Goal: Transaction & Acquisition: Purchase product/service

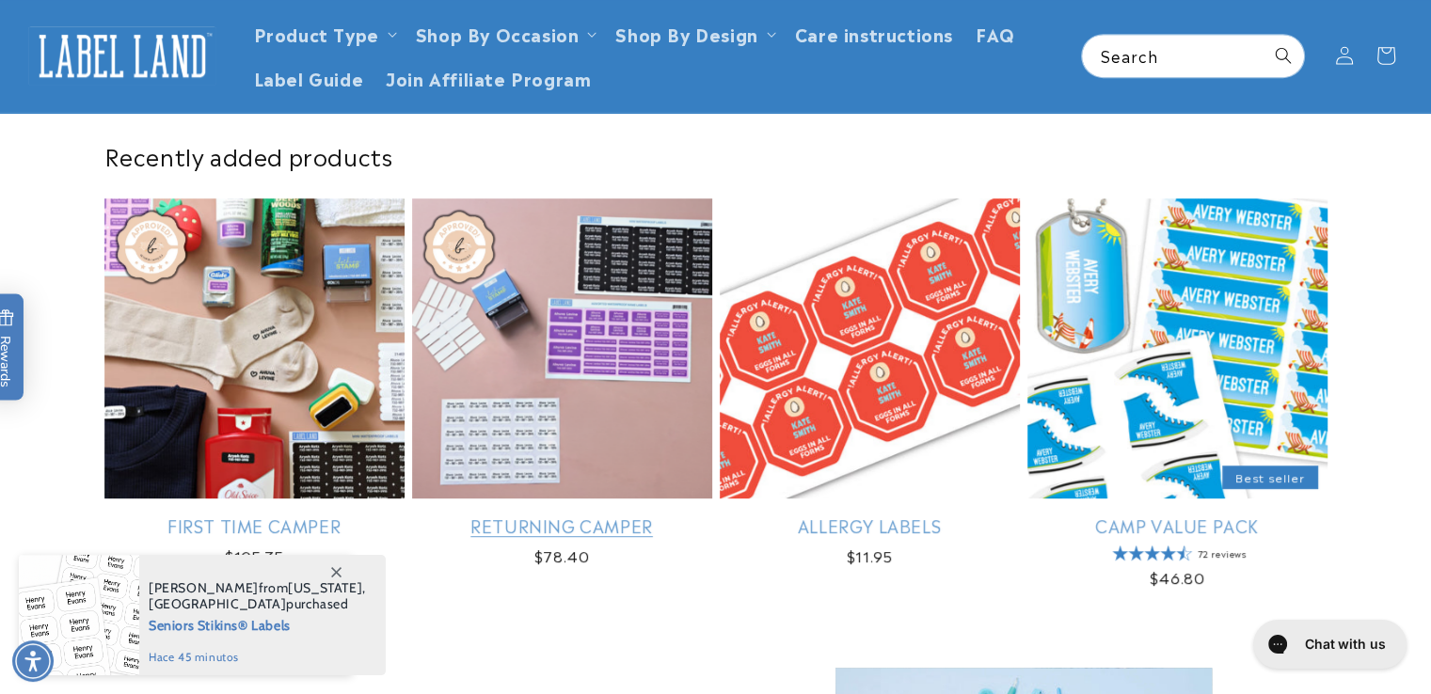
click at [531, 515] on link "Returning Camper" at bounding box center [562, 526] width 300 height 22
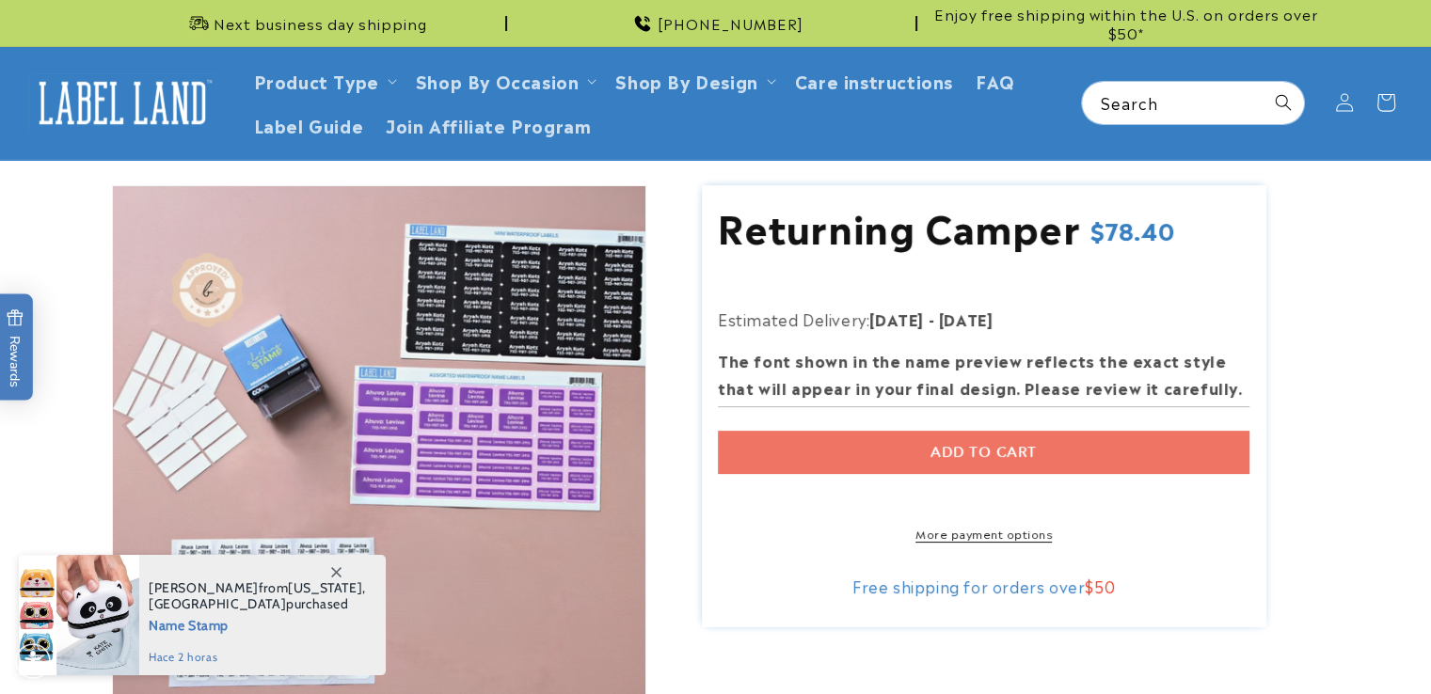
click at [911, 455] on div "Add to cart More payment options This item is a recurring or deferred purchase.…" at bounding box center [983, 486] width 531 height 112
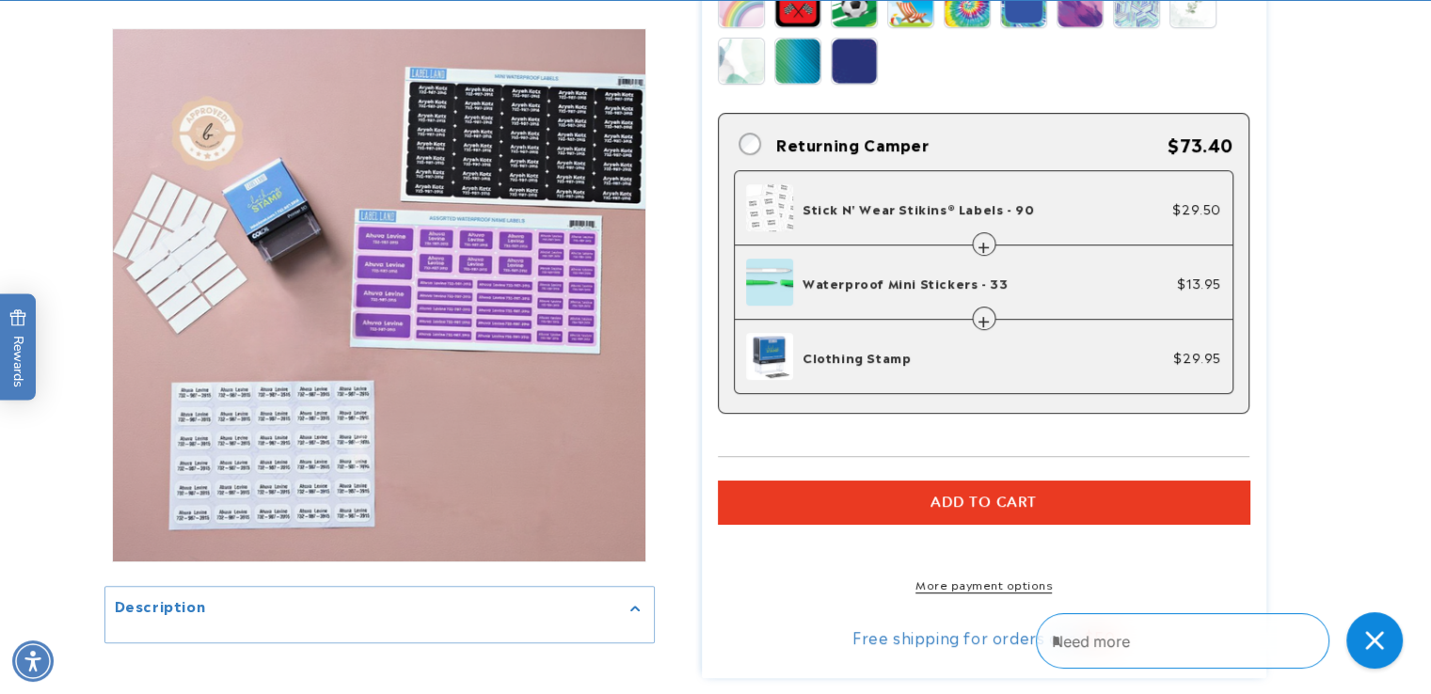
click at [918, 500] on button "Add to cart" at bounding box center [983, 502] width 531 height 43
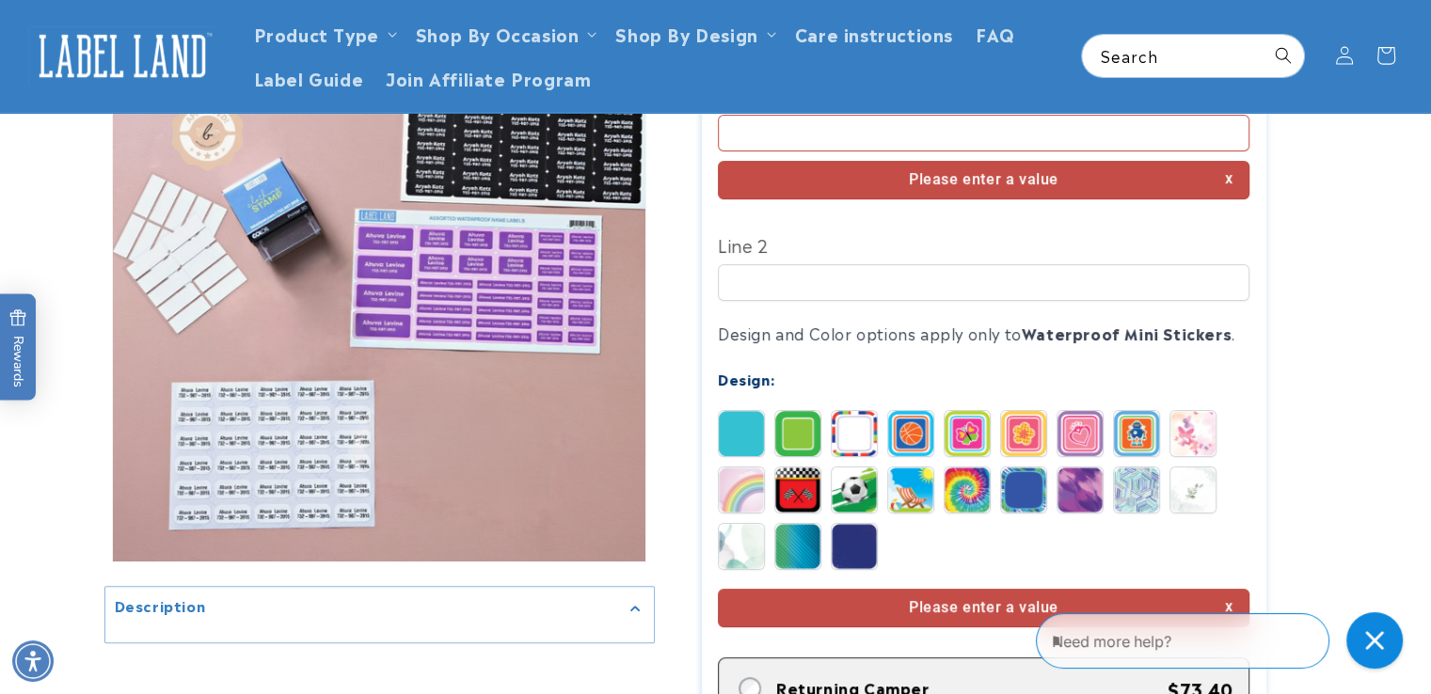
scroll to position [311, 0]
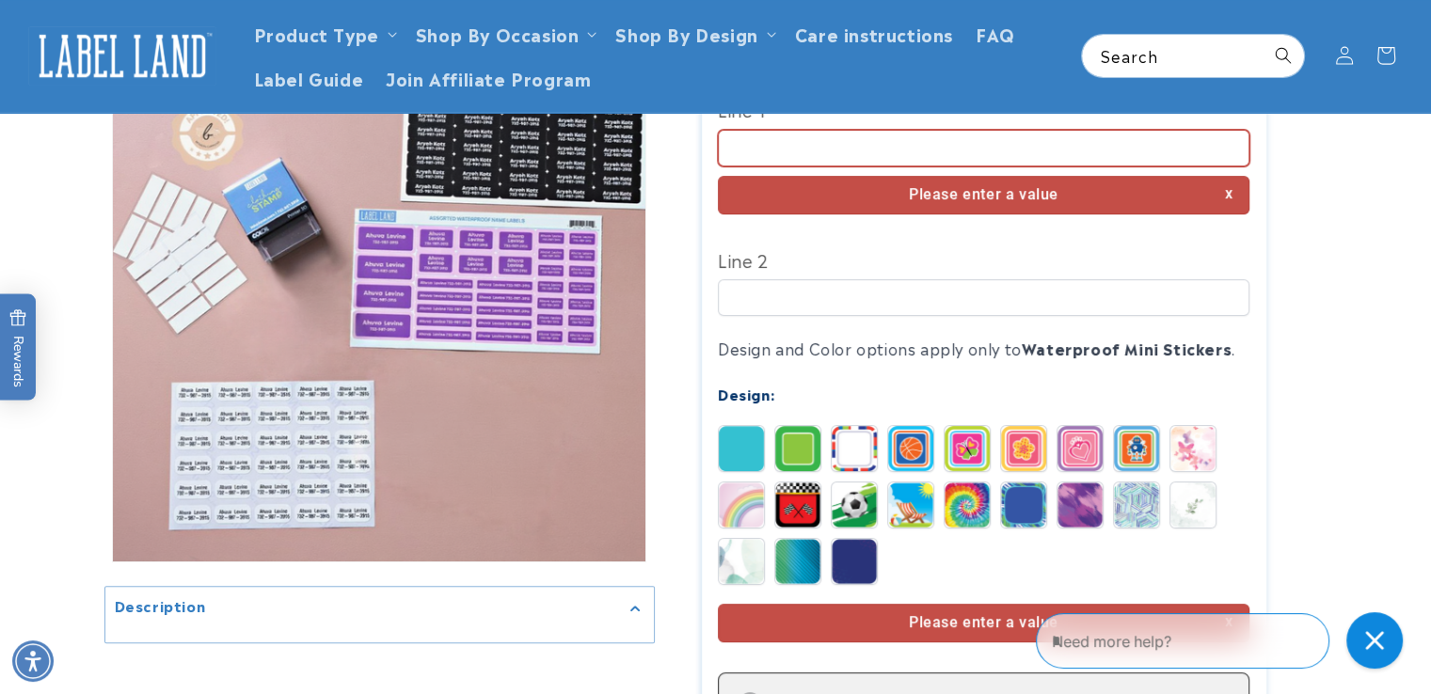
click at [798, 146] on input "Line 1" at bounding box center [983, 148] width 531 height 37
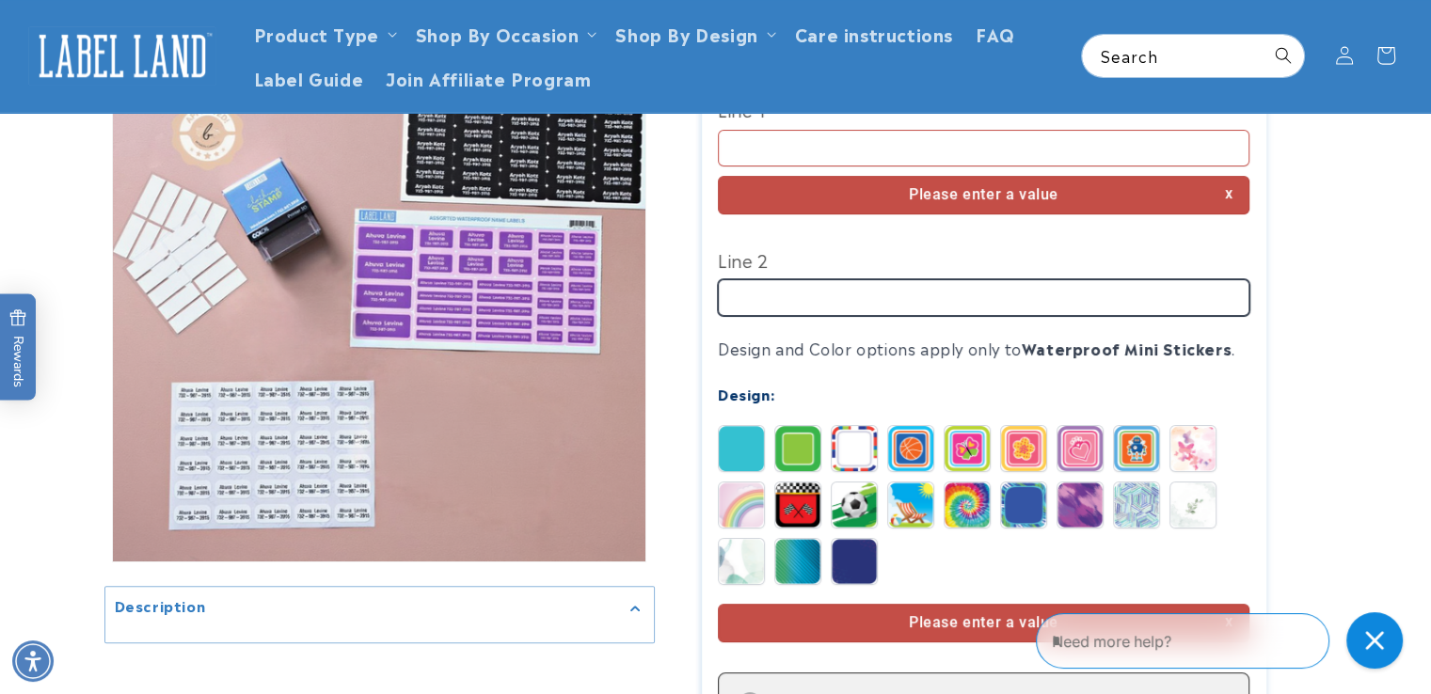
click at [798, 306] on input "Line 2" at bounding box center [983, 297] width 531 height 37
type input "***"
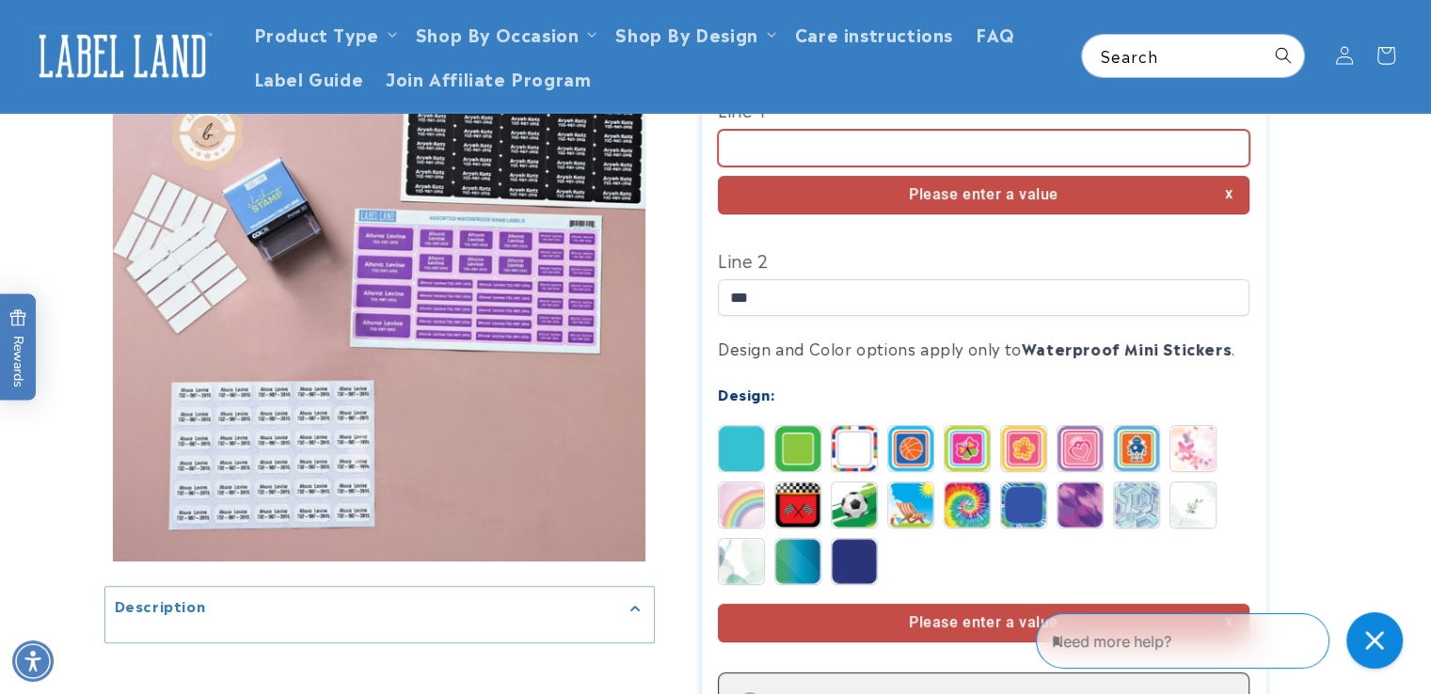
click at [790, 149] on input "Line 1" at bounding box center [983, 148] width 531 height 37
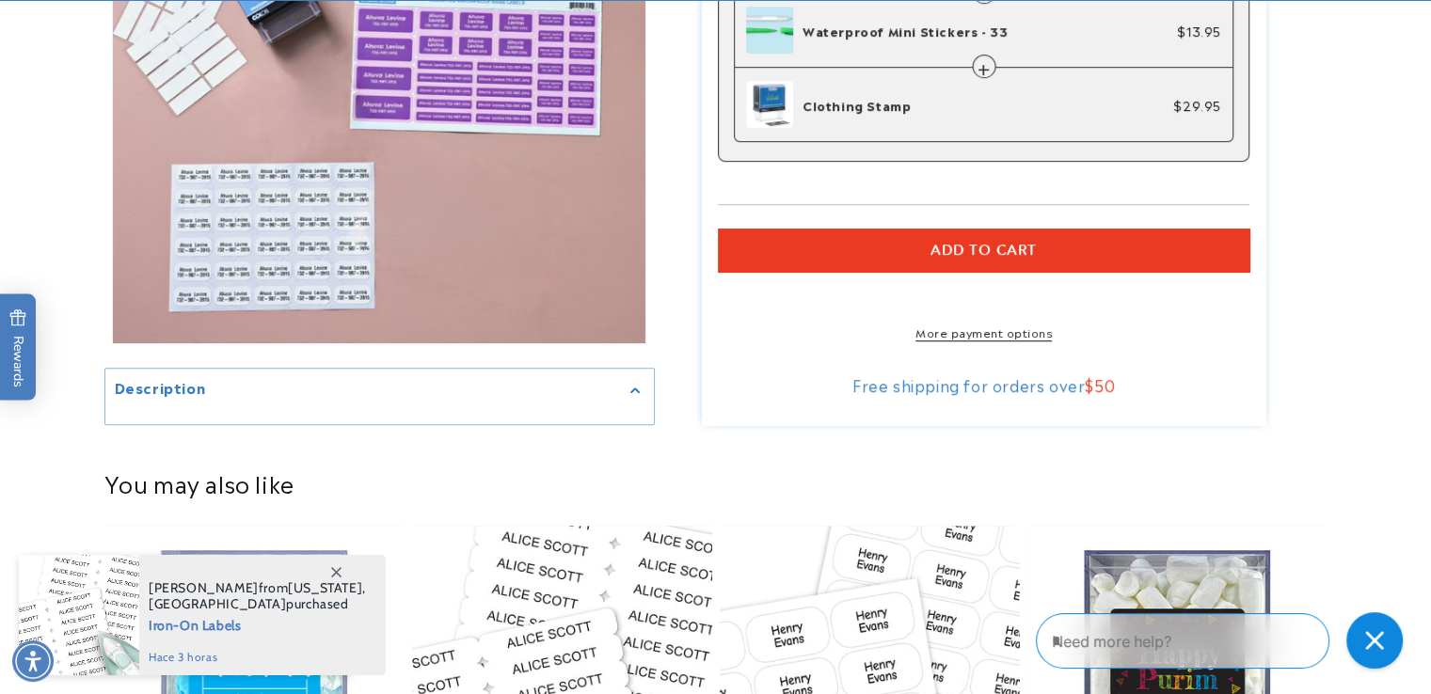
type input "**"
click at [950, 261] on button "Add to cart" at bounding box center [983, 250] width 531 height 43
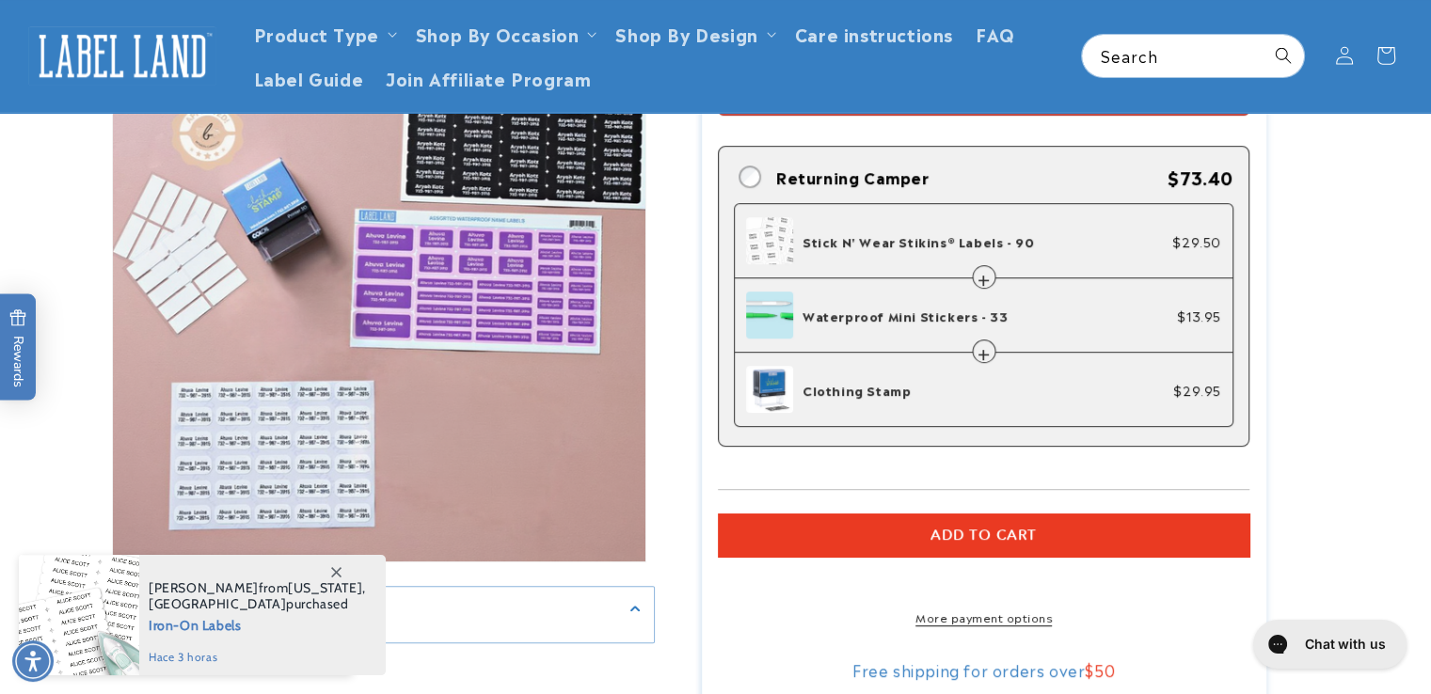
scroll to position [584, 0]
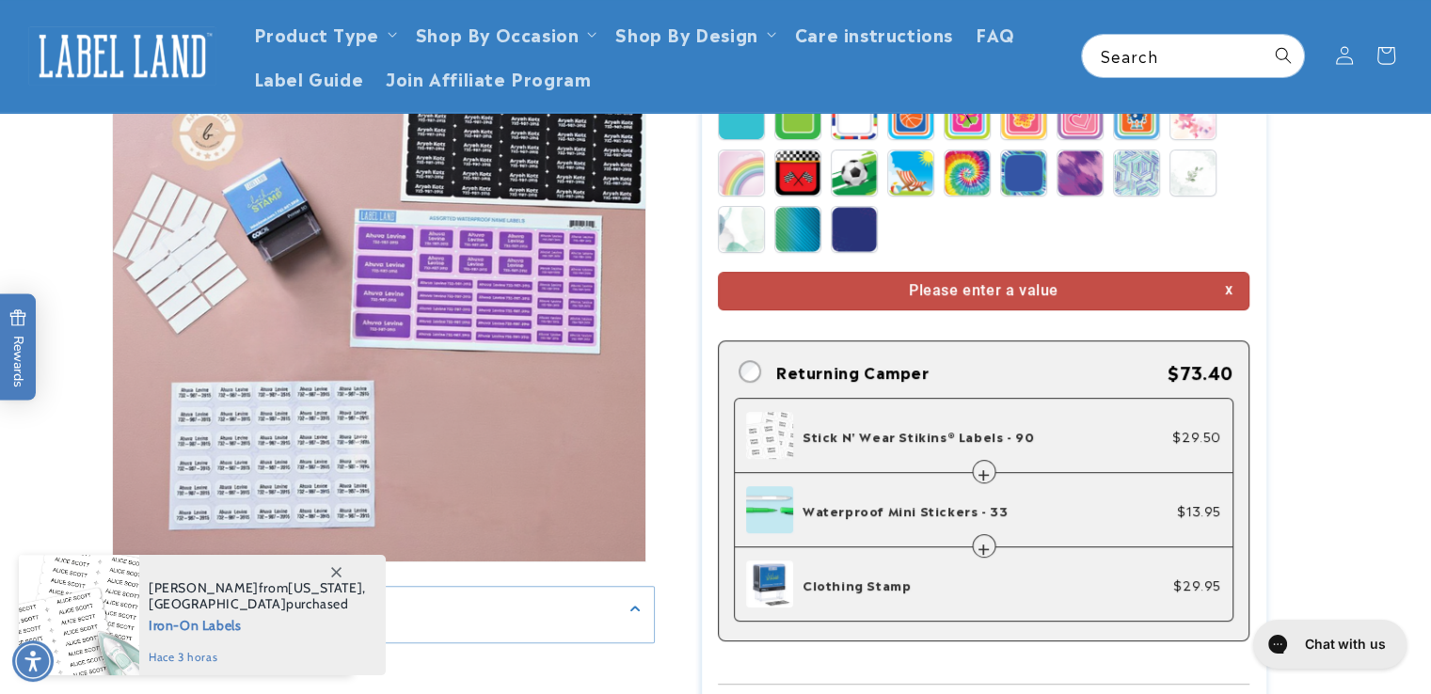
click at [896, 187] on img at bounding box center [910, 173] width 45 height 45
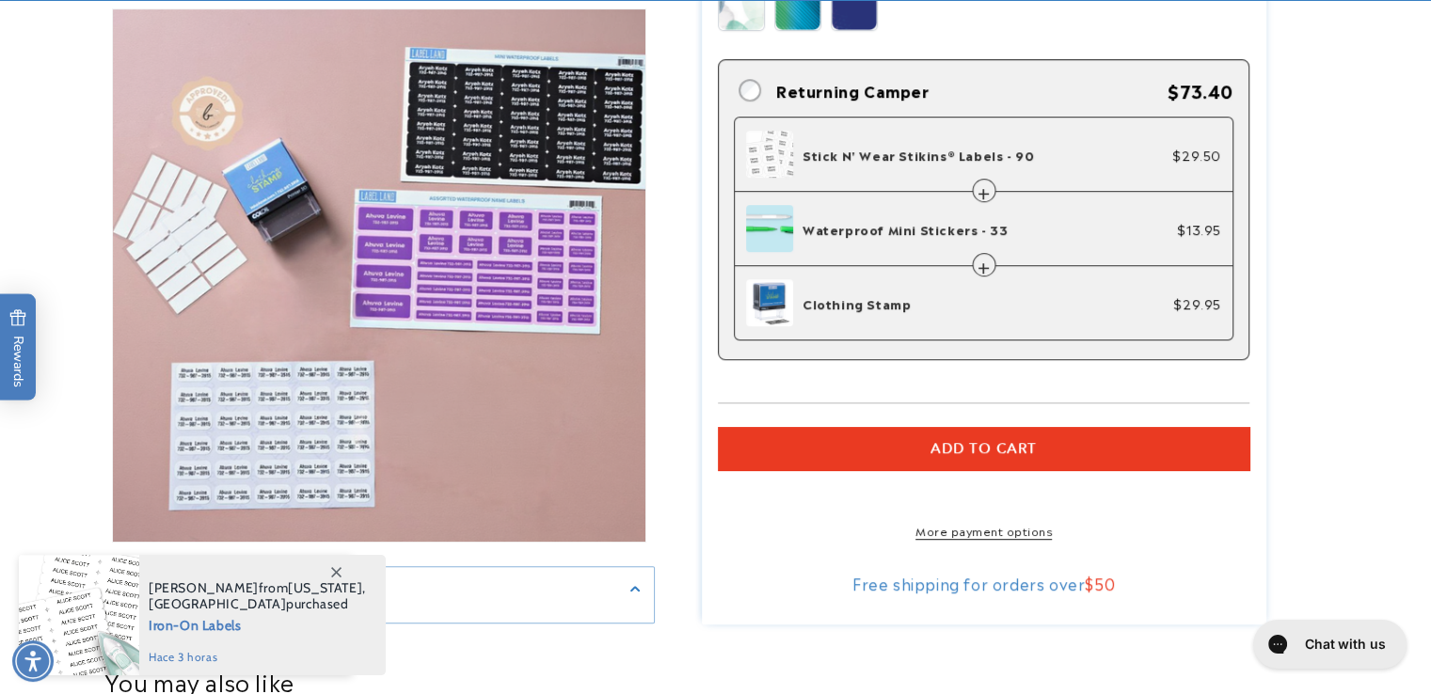
scroll to position [835, 0]
